Goal: Task Accomplishment & Management: Use online tool/utility

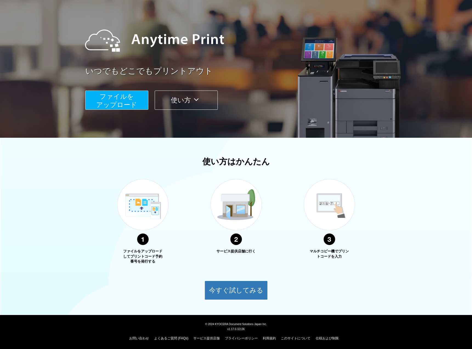
scroll to position [41, 0]
click at [127, 90] on button "ファイルを ​​アップロード" at bounding box center [116, 99] width 63 height 19
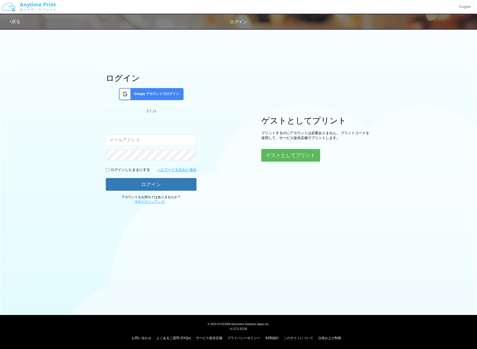
click at [170, 93] on span "Google アカウントでログイン" at bounding box center [154, 94] width 47 height 5
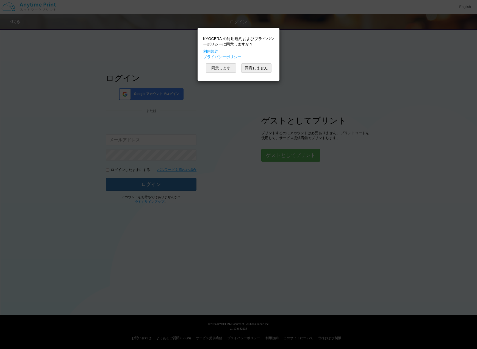
click at [223, 66] on button "同意します" at bounding box center [221, 67] width 30 height 9
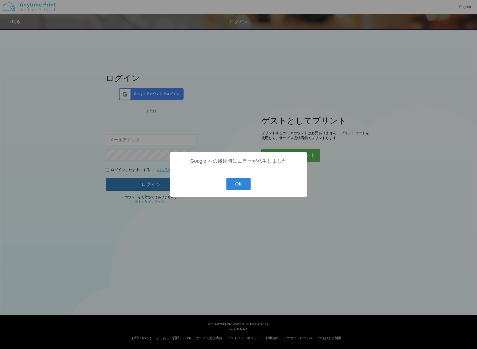
click at [243, 180] on button "OK" at bounding box center [238, 184] width 24 height 12
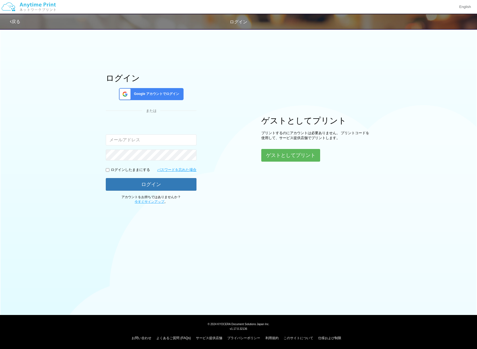
click at [170, 93] on span "Google アカウントでログイン" at bounding box center [154, 94] width 47 height 5
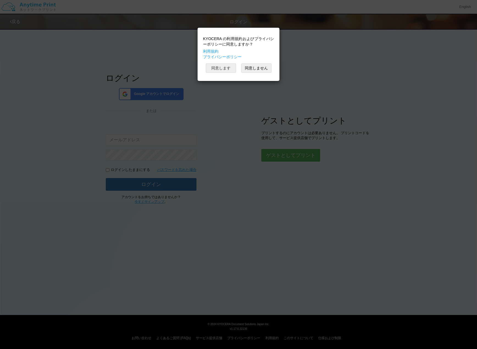
click at [224, 66] on button "同意します" at bounding box center [221, 67] width 30 height 9
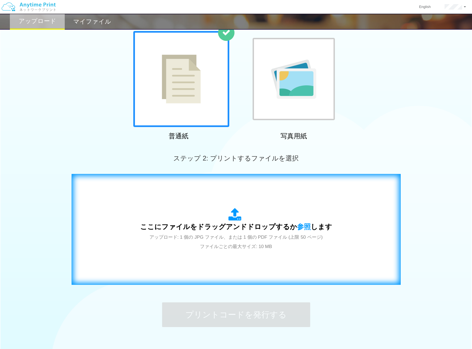
scroll to position [68, 0]
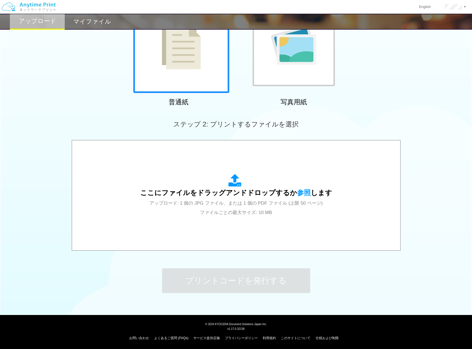
click at [26, 240] on div "ここにファイルをドラッグアンドドロップするか 参照 します アップロード: 1 個の JPG ファイル、または 1 個の PDF ファイル (上限 50 ペー…" at bounding box center [236, 196] width 472 height 112
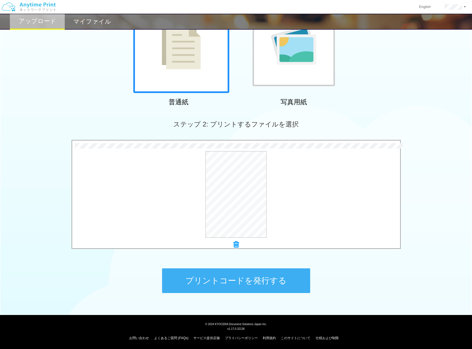
click at [279, 277] on button "プリントコードを発行する" at bounding box center [236, 280] width 148 height 25
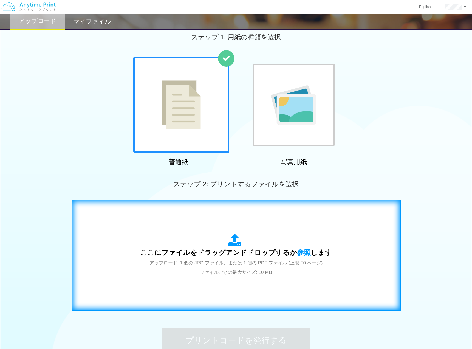
scroll to position [0, 0]
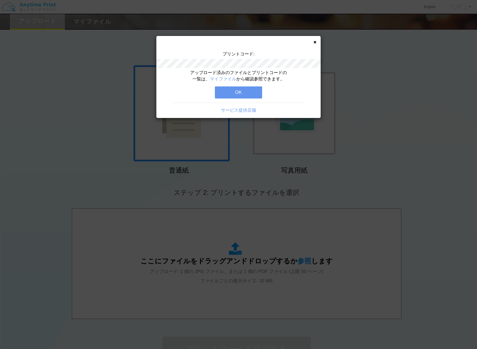
click at [249, 90] on button "OK" at bounding box center [238, 92] width 47 height 12
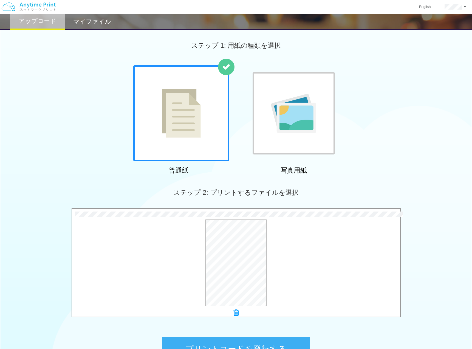
scroll to position [55, 0]
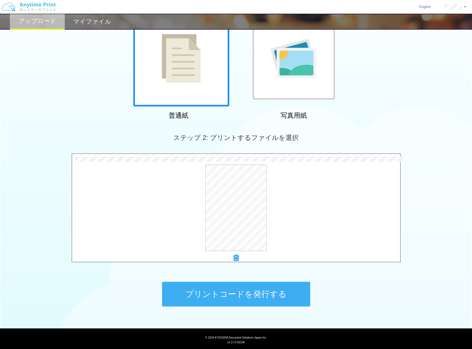
click at [253, 304] on button "プリントコードを発行する" at bounding box center [236, 294] width 148 height 25
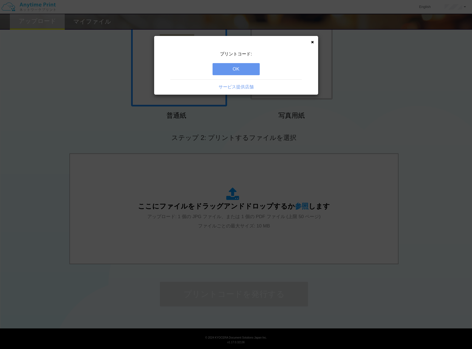
scroll to position [0, 0]
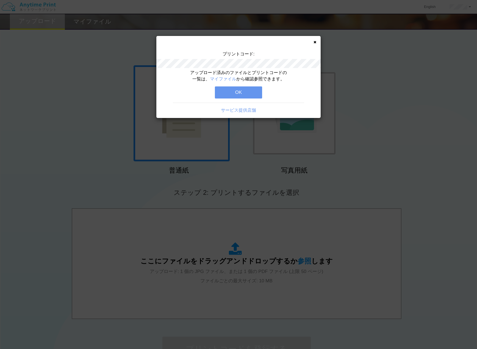
click at [315, 40] on icon at bounding box center [314, 42] width 3 height 4
